Goal: Information Seeking & Learning: Understand process/instructions

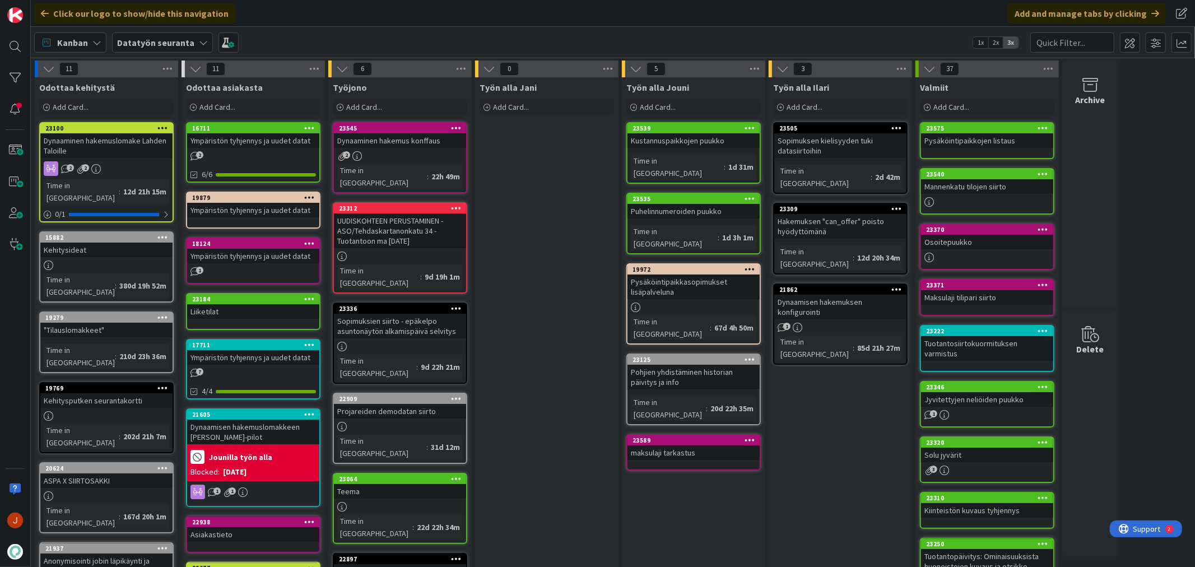
click at [667, 141] on div "Kustannuspaikkojen puukko" at bounding box center [693, 140] width 132 height 15
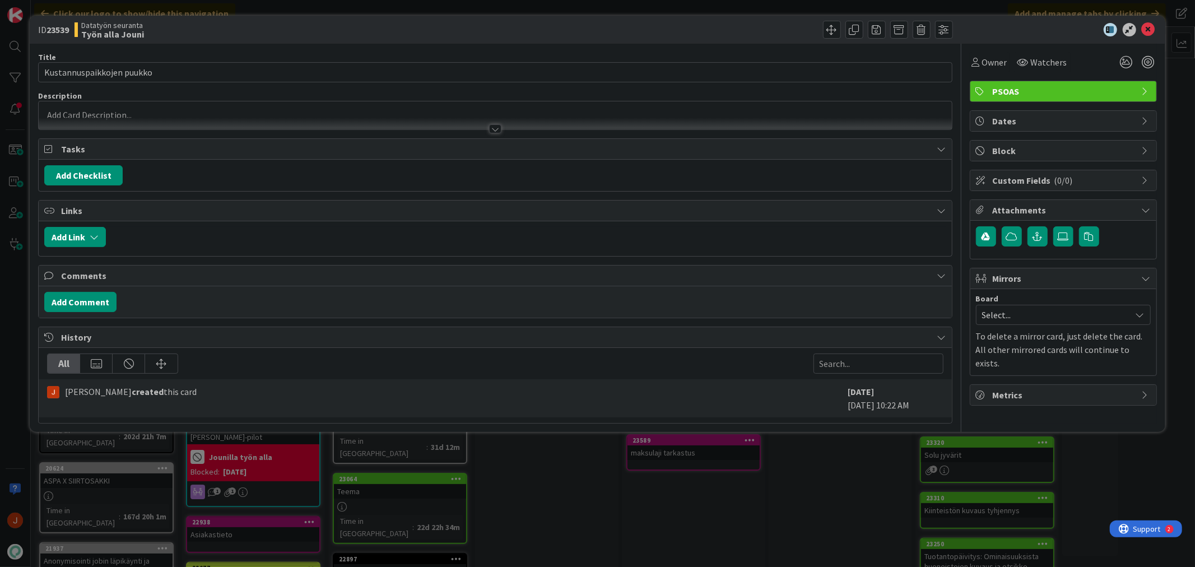
click at [96, 114] on p at bounding box center [494, 115] width 901 height 13
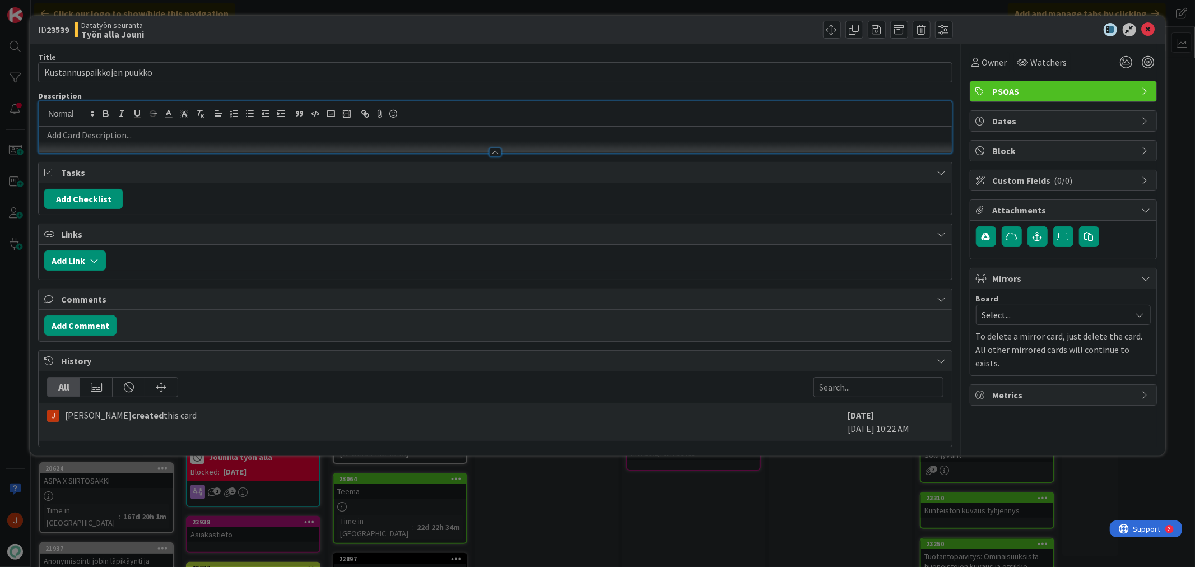
click at [118, 136] on p at bounding box center [494, 135] width 901 height 13
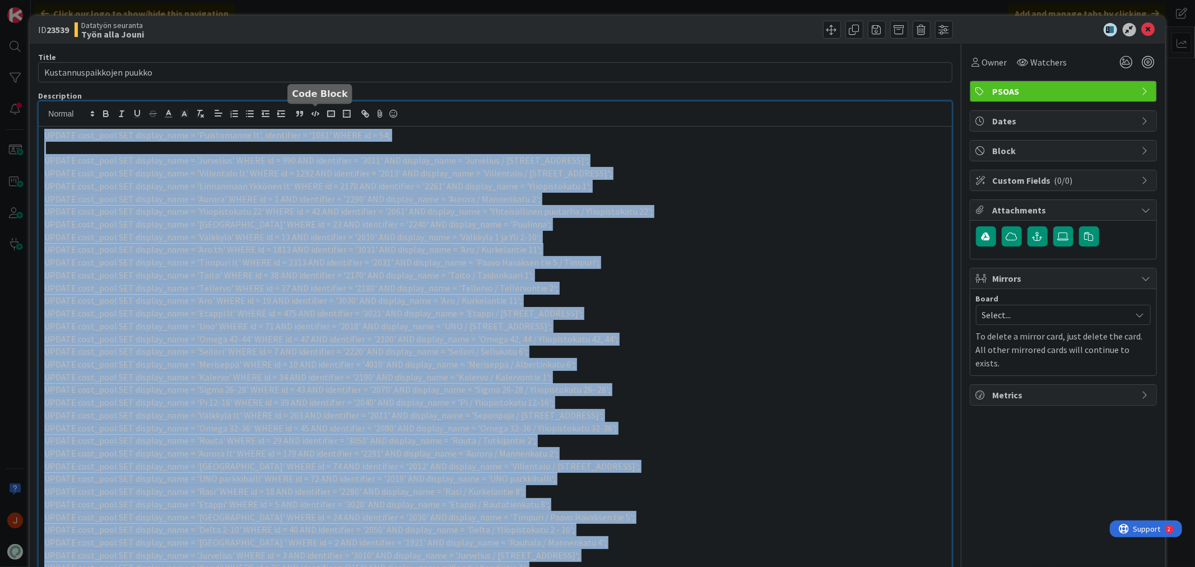
click at [312, 114] on polyline "button" at bounding box center [312, 114] width 1 height 2
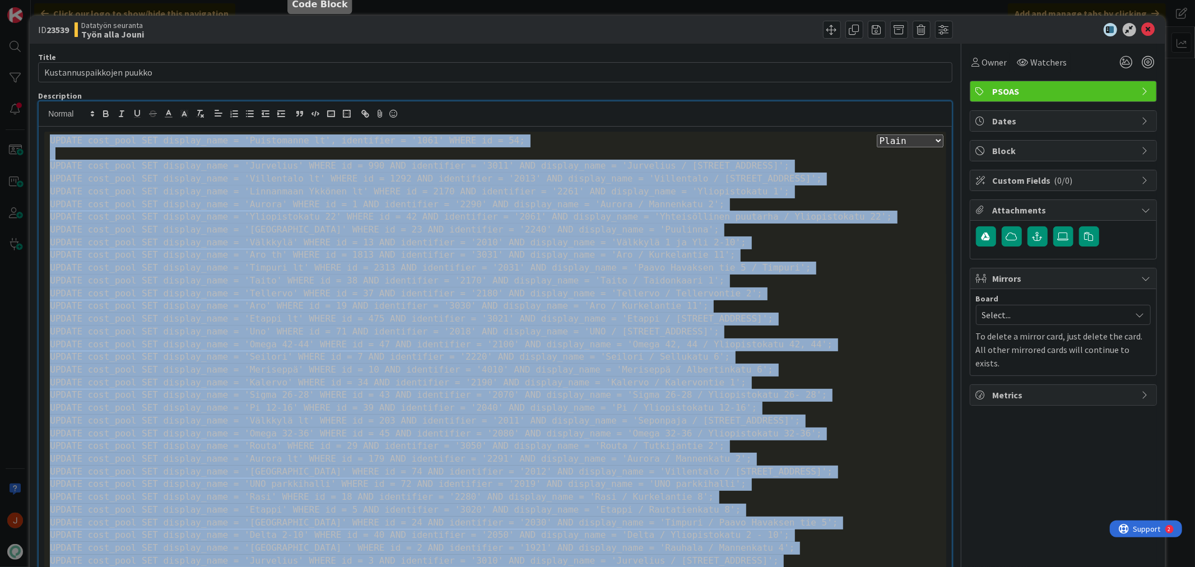
scroll to position [129, 0]
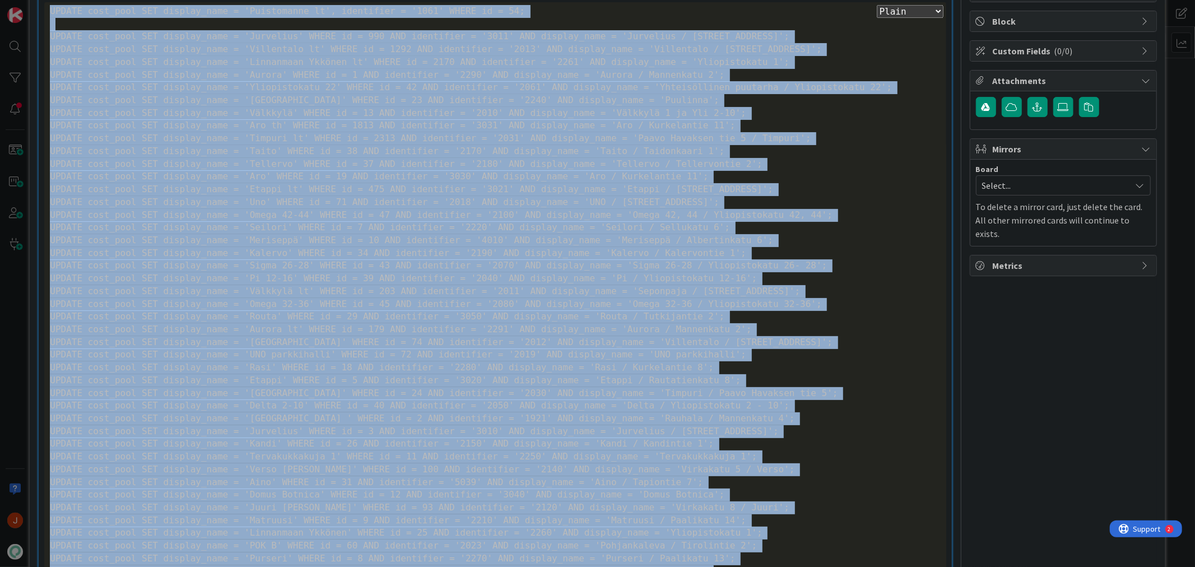
click at [670, 295] on div "UPDATE cost_pool SET display_name = 'Välkkylä lt' WHERE id = 203 AND identifier…" at bounding box center [495, 291] width 890 height 13
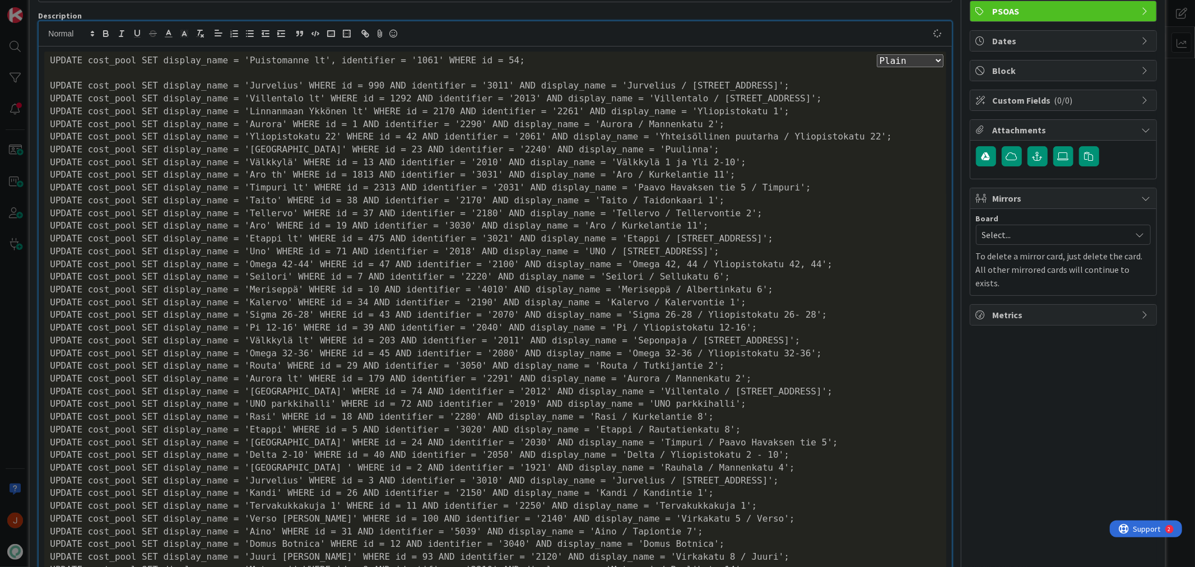
scroll to position [0, 0]
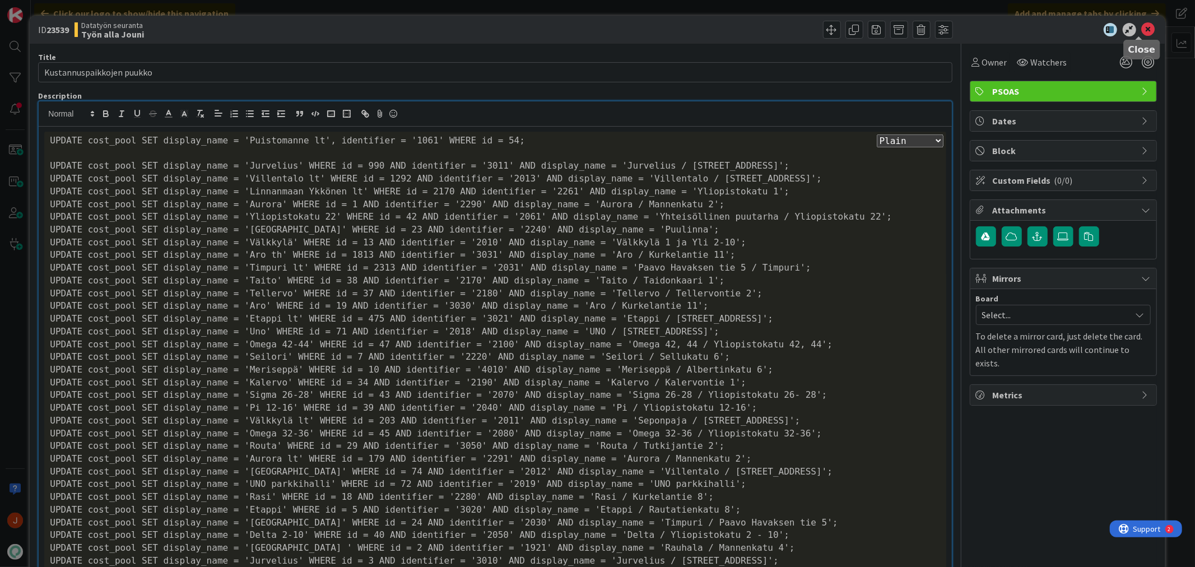
click at [1141, 29] on icon at bounding box center [1147, 29] width 13 height 13
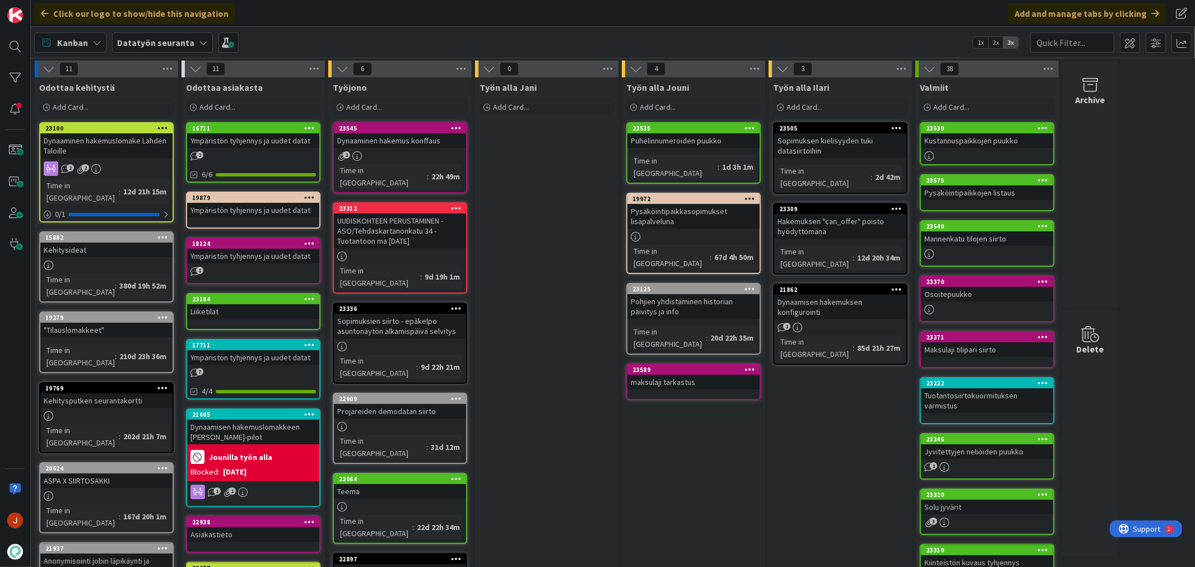
click at [988, 138] on div "Kustannuspaikkojen puukko" at bounding box center [987, 140] width 132 height 15
